Goal: Information Seeking & Learning: Check status

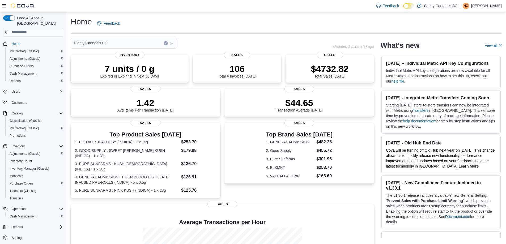
click at [126, 45] on div "Clarity Cannabis BC" at bounding box center [124, 43] width 106 height 11
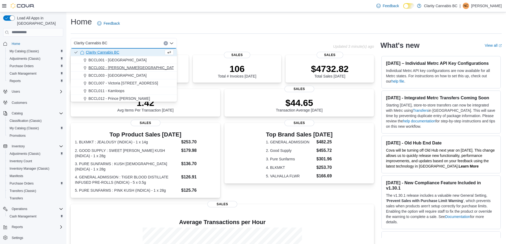
click at [128, 68] on span "BCCL002 - [PERSON_NAME][GEOGRAPHIC_DATA]" at bounding box center [132, 67] width 89 height 5
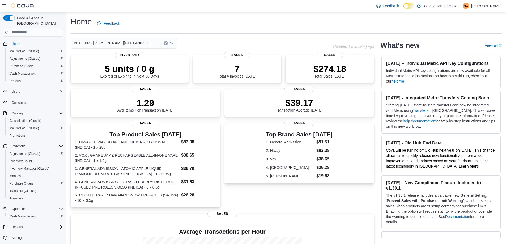
click at [145, 44] on div "BCCL002 - [PERSON_NAME][GEOGRAPHIC_DATA] Combo box. Selected. BCCL002 - [PERSON…" at bounding box center [124, 43] width 106 height 11
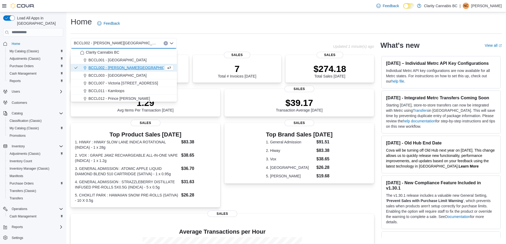
click at [231, 40] on div "BCCL002 - [PERSON_NAME][GEOGRAPHIC_DATA] Combo box. Selected. BCCL002 - [PERSON…" at bounding box center [202, 43] width 262 height 11
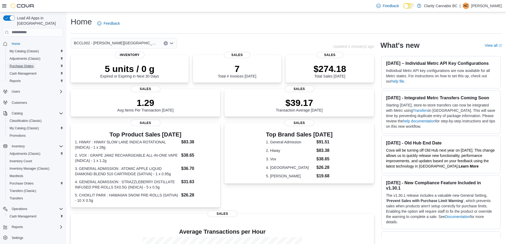
click at [19, 63] on span "Purchase Orders" at bounding box center [22, 66] width 24 height 6
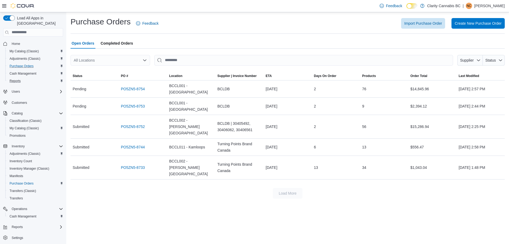
click at [28, 78] on div "Reports" at bounding box center [35, 81] width 56 height 6
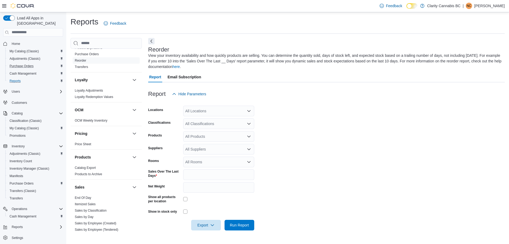
scroll to position [329, 0]
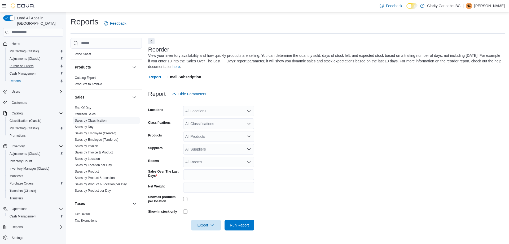
click at [91, 121] on link "Sales by Classification" at bounding box center [91, 121] width 32 height 4
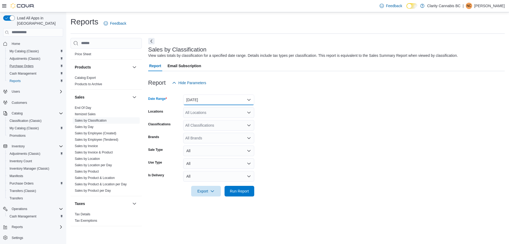
click at [198, 102] on button "[DATE]" at bounding box center [218, 99] width 71 height 11
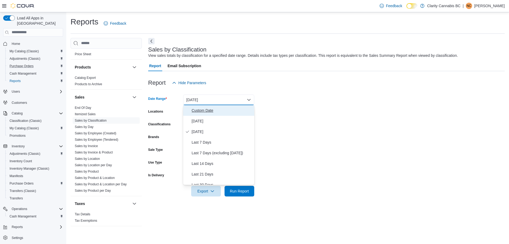
click at [199, 114] on button "Custom Date" at bounding box center [218, 110] width 71 height 11
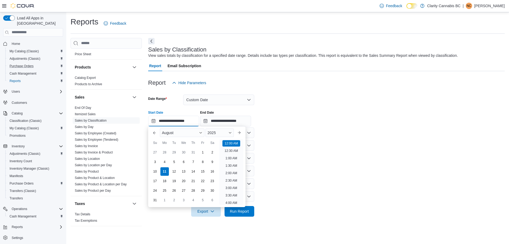
click at [186, 122] on input "**********" at bounding box center [173, 121] width 51 height 11
click at [162, 153] on div "28" at bounding box center [164, 152] width 9 height 9
type input "**********"
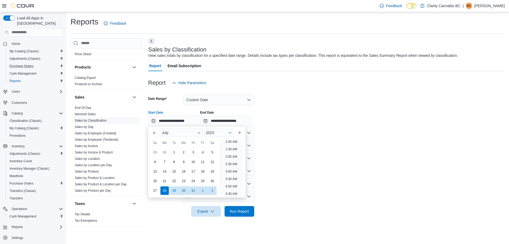
scroll to position [1, 0]
click at [294, 123] on div "**********" at bounding box center [326, 116] width 357 height 20
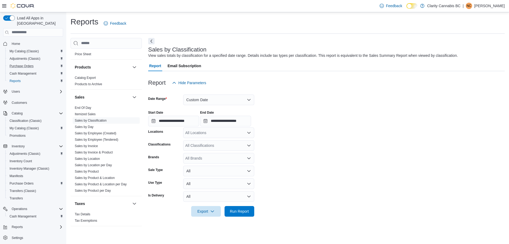
click at [205, 136] on div "All Locations" at bounding box center [218, 132] width 71 height 11
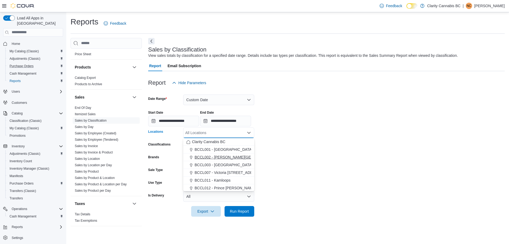
drag, startPoint x: 218, startPoint y: 157, endPoint x: 268, endPoint y: 152, distance: 50.1
click at [218, 157] on span "BCCL002 - [PERSON_NAME][GEOGRAPHIC_DATA]" at bounding box center [239, 156] width 89 height 5
click at [289, 149] on form "**********" at bounding box center [326, 152] width 357 height 128
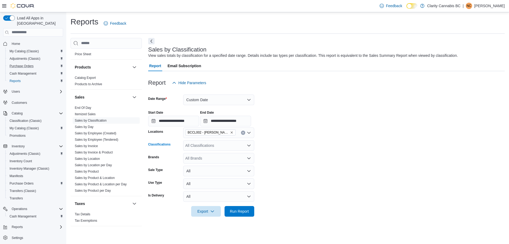
click at [202, 142] on div "All Classifications" at bounding box center [218, 145] width 71 height 11
click at [210, 189] on span "Accessories" at bounding box center [205, 189] width 20 height 5
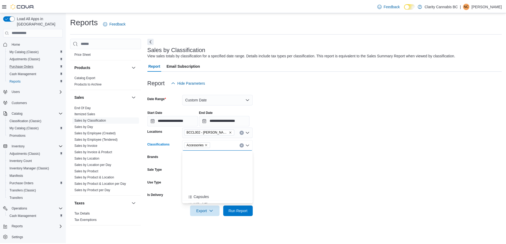
scroll to position [80, 0]
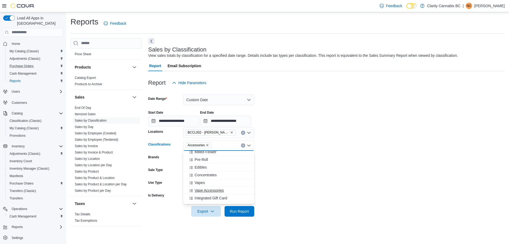
click at [216, 188] on span "Vape Accessories" at bounding box center [209, 190] width 29 height 5
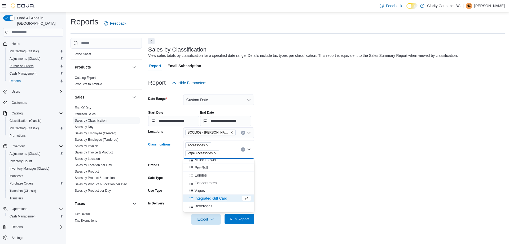
click at [244, 220] on span "Run Report" at bounding box center [239, 218] width 19 height 5
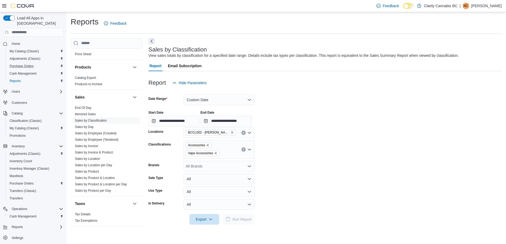
scroll to position [159, 0]
